Goal: Task Accomplishment & Management: Complete application form

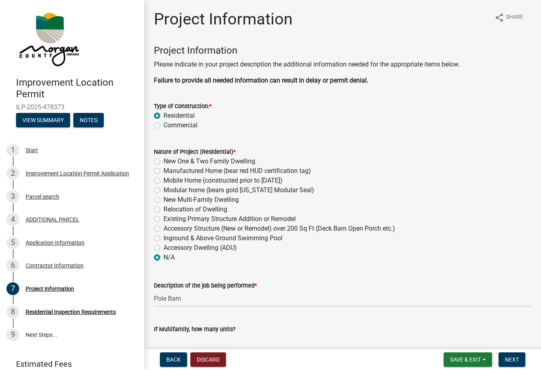
scroll to position [1767, 0]
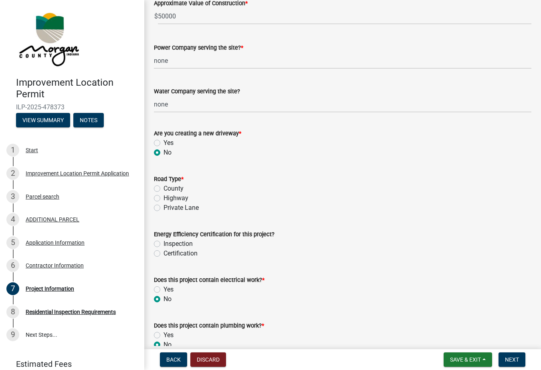
scroll to position [1081, 0]
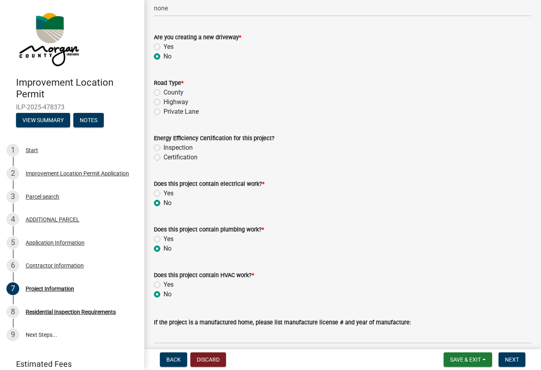
click at [164, 112] on label "Private Lane" at bounding box center [181, 112] width 35 height 10
click at [164, 112] on input "Private Lane" at bounding box center [166, 109] width 5 height 5
radio input "true"
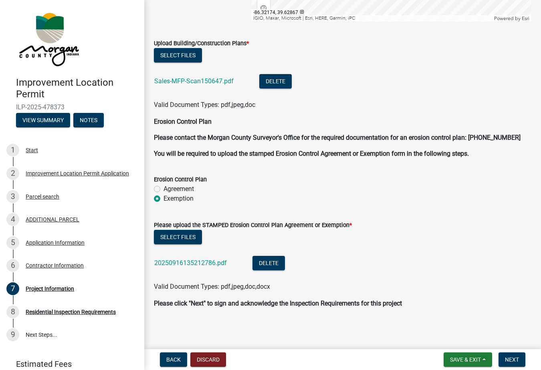
scroll to position [0, 0]
click at [515, 359] on span "Next" at bounding box center [512, 360] width 14 height 6
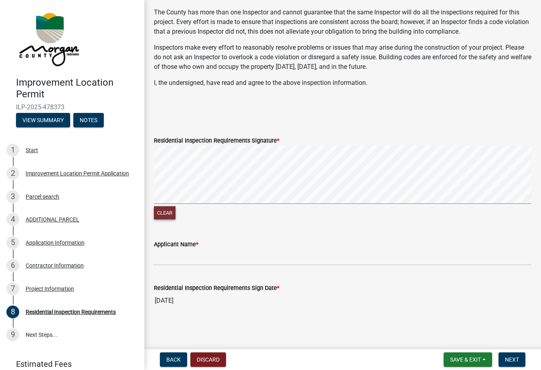
click at [169, 210] on button "Clear" at bounding box center [165, 212] width 22 height 13
click at [167, 210] on button "Clear" at bounding box center [165, 212] width 22 height 13
click at [253, 250] on input "Applicant Name *" at bounding box center [343, 257] width 378 height 16
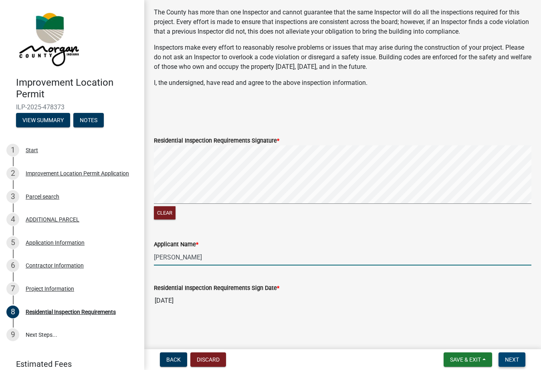
type input "James E. Lemons"
click at [510, 361] on span "Next" at bounding box center [512, 360] width 14 height 6
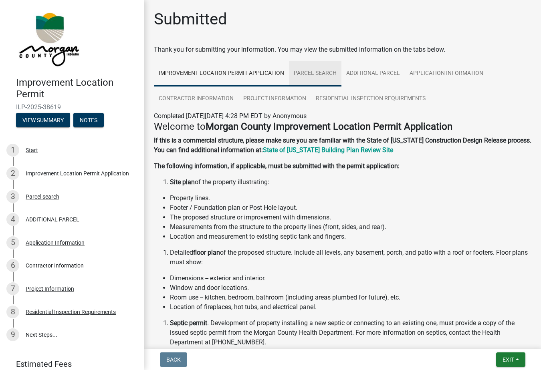
click at [321, 71] on link "Parcel search" at bounding box center [315, 74] width 53 height 26
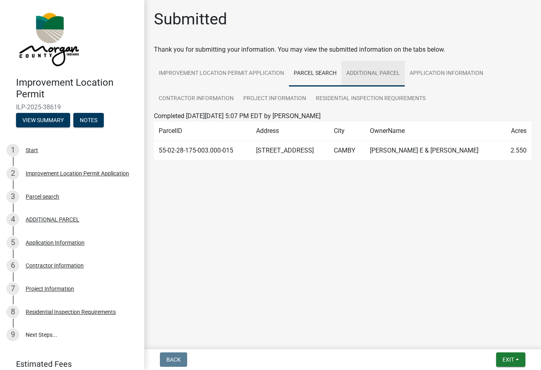
click at [370, 73] on link "ADDITIONAL PARCEL" at bounding box center [373, 74] width 63 height 26
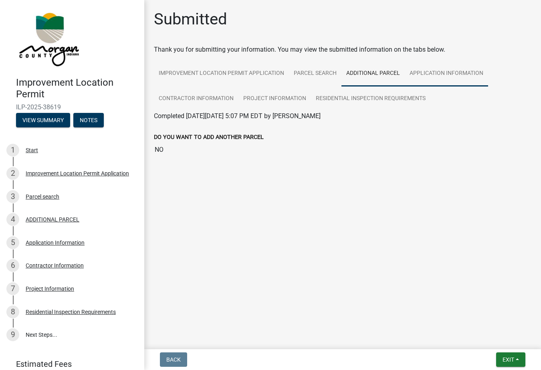
click at [444, 72] on link "Application Information" at bounding box center [446, 74] width 83 height 26
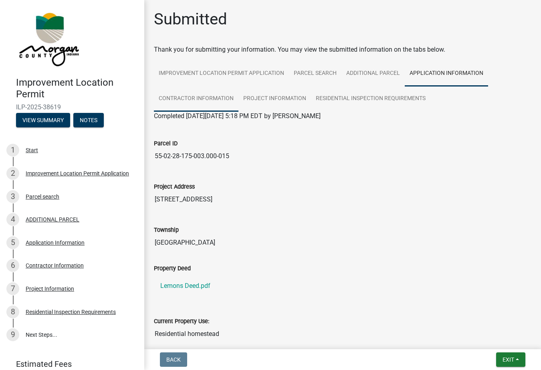
click at [212, 100] on link "Contractor Information" at bounding box center [196, 99] width 85 height 26
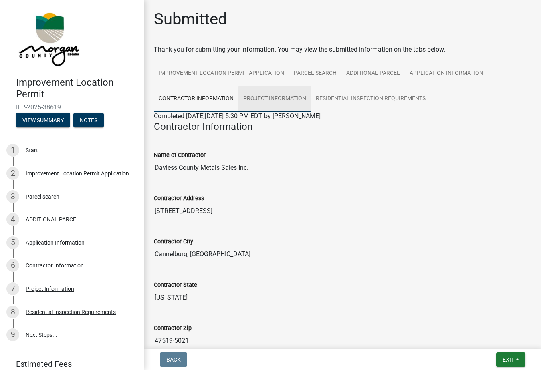
click at [271, 99] on link "Project Information" at bounding box center [275, 99] width 73 height 26
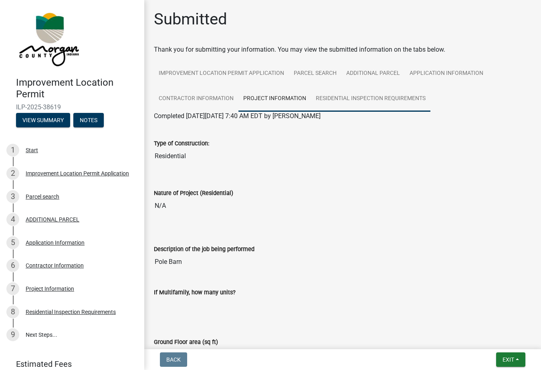
click at [398, 95] on link "Residential Inspection Requirements" at bounding box center [370, 99] width 119 height 26
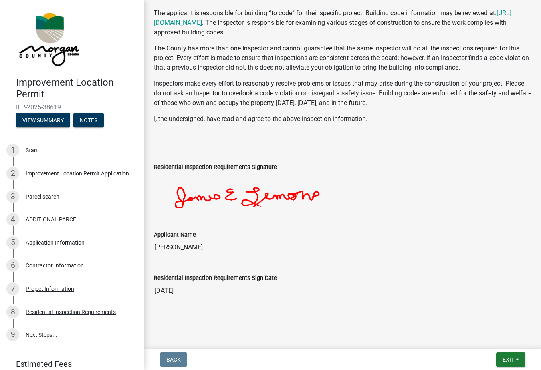
scroll to position [233, 0]
click at [508, 357] on span "Exit" at bounding box center [509, 360] width 12 height 6
click at [382, 302] on div "Residential Inspection Requirements Sign Date 9/17/2025" at bounding box center [343, 284] width 390 height 43
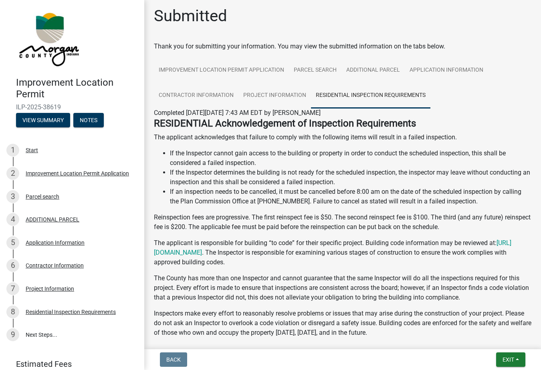
scroll to position [5, 0]
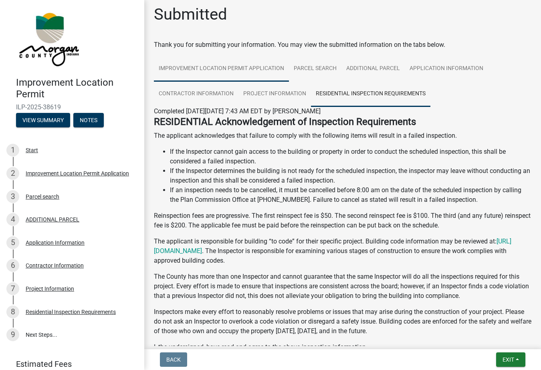
click at [231, 65] on link "Improvement Location Permit Application" at bounding box center [221, 69] width 135 height 26
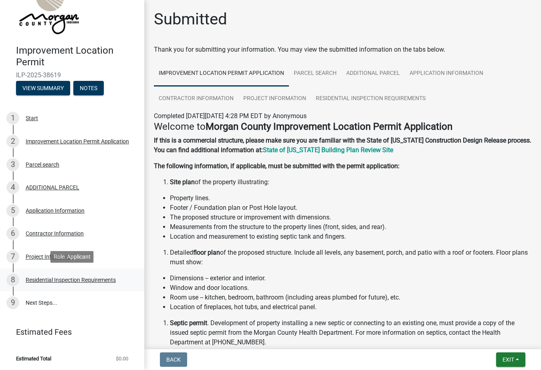
scroll to position [0, 0]
click at [510, 358] on span "Exit" at bounding box center [509, 360] width 12 height 6
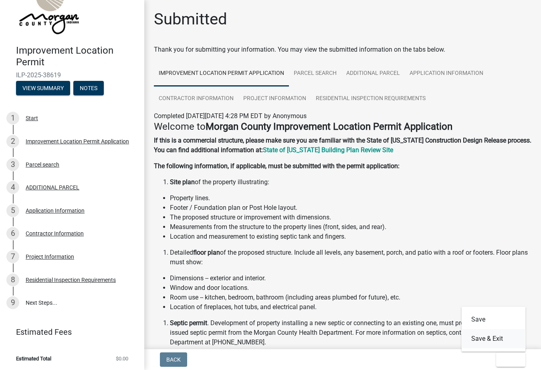
click at [486, 341] on button "Save & Exit" at bounding box center [494, 339] width 64 height 19
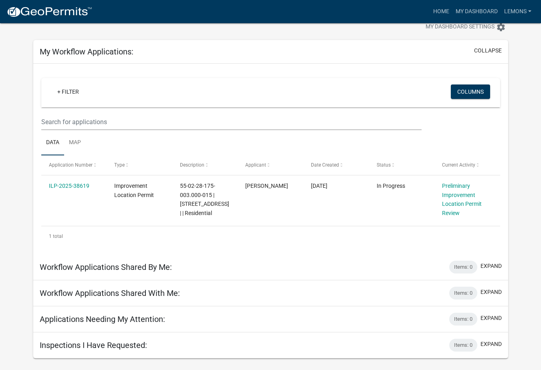
scroll to position [23, 0]
click at [492, 263] on button "expand" at bounding box center [491, 266] width 21 height 8
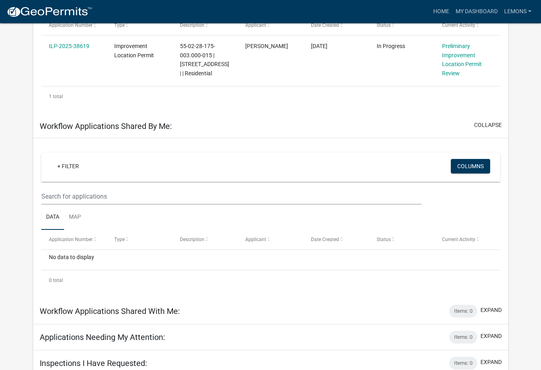
scroll to position [154, 0]
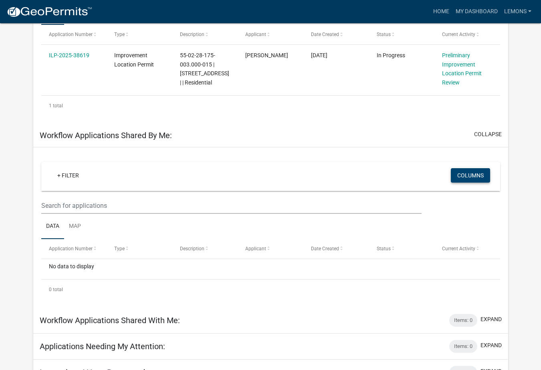
click at [474, 173] on button "Columns" at bounding box center [470, 175] width 39 height 14
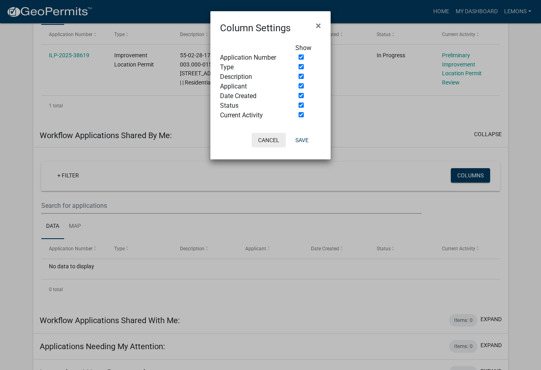
click at [268, 140] on button "Cancel" at bounding box center [269, 140] width 34 height 14
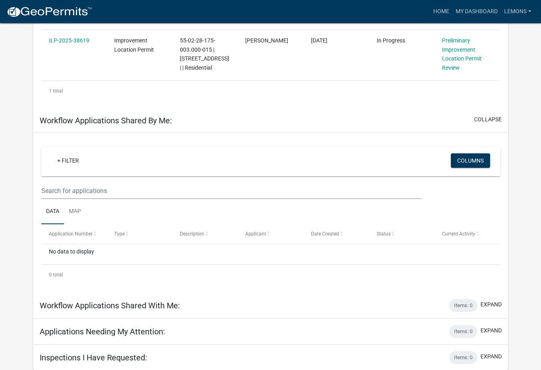
scroll to position [168, 0]
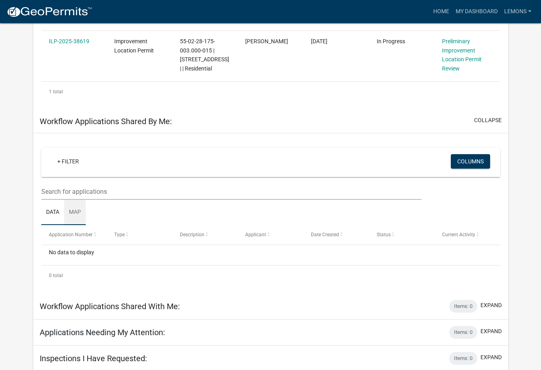
click at [75, 210] on link "Map" at bounding box center [75, 213] width 22 height 26
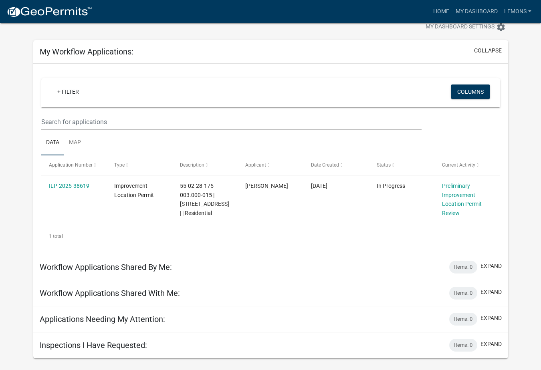
scroll to position [23, 0]
